Goal: Check status

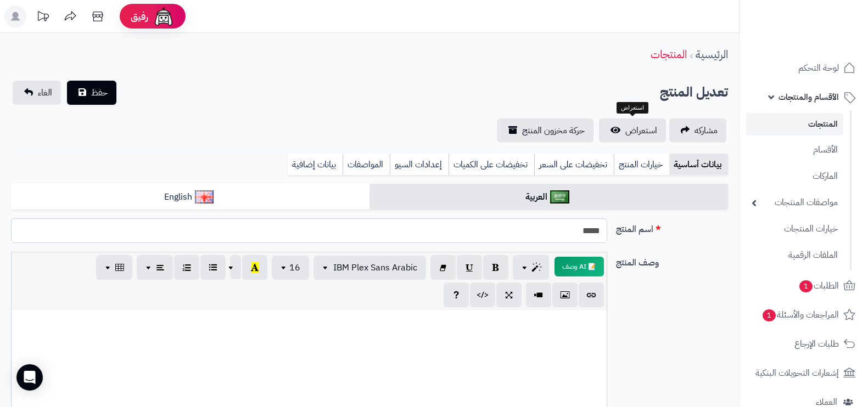
select select
click at [828, 98] on span "الأقسام والمنتجات" at bounding box center [808, 96] width 60 height 15
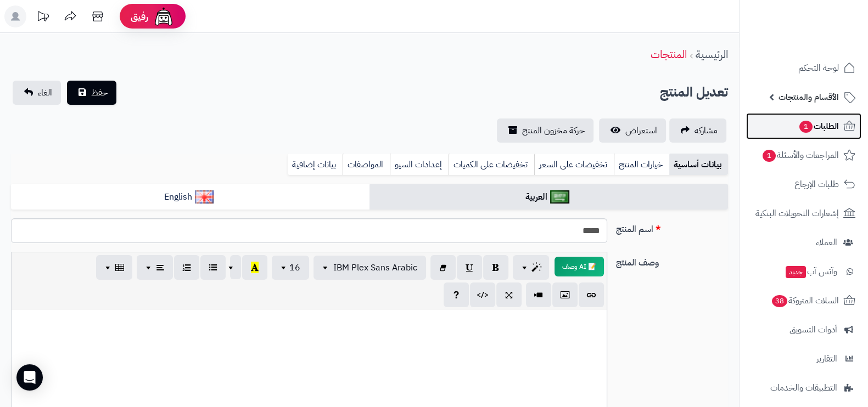
click at [804, 127] on span "1" at bounding box center [805, 127] width 13 height 12
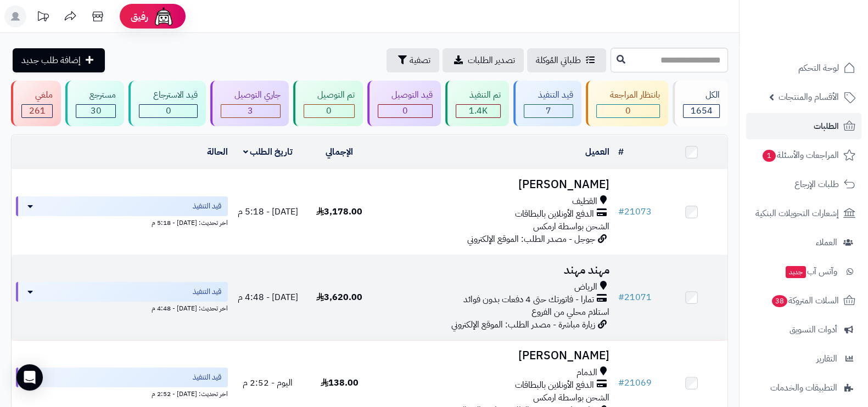
click at [491, 283] on div "الرياض" at bounding box center [493, 287] width 229 height 13
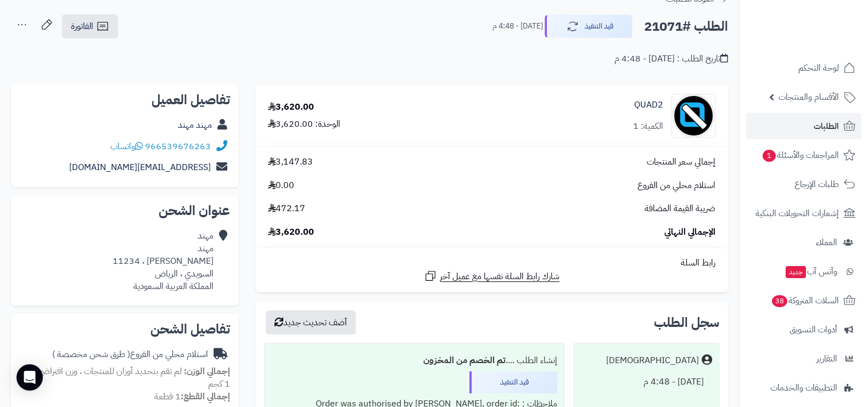
scroll to position [68, 0]
